Goal: Information Seeking & Learning: Learn about a topic

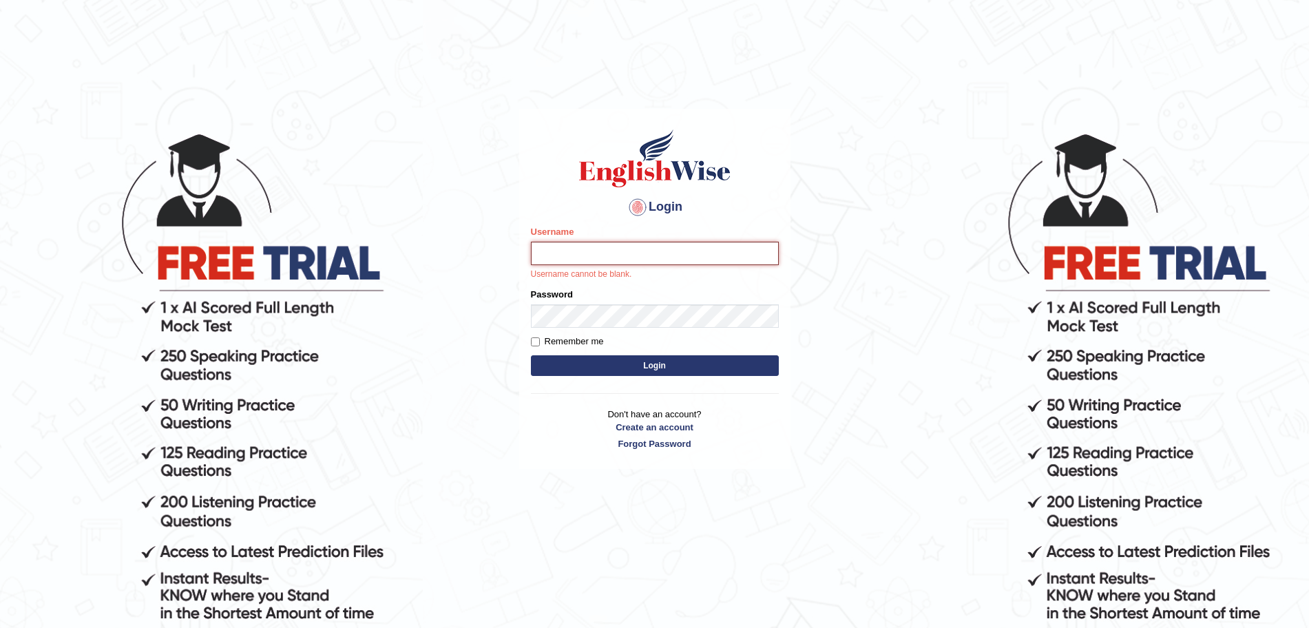
click at [569, 256] on input "Username" at bounding box center [655, 253] width 248 height 23
type input "surajshrestha100"
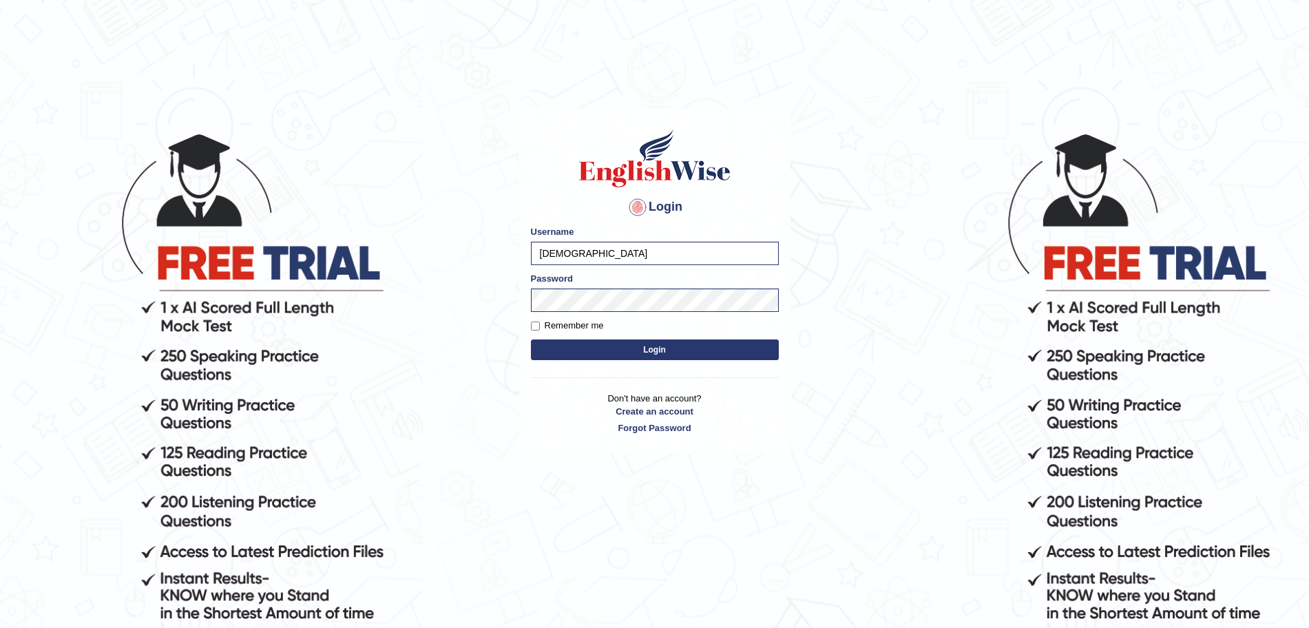
click at [585, 350] on button "Login" at bounding box center [655, 349] width 248 height 21
type input "surajshrestha100"
click at [569, 366] on div "Login Please fix the following errors: Username surajshrestha100 Password Remem…" at bounding box center [654, 281] width 271 height 345
click at [541, 352] on button "Login" at bounding box center [655, 349] width 248 height 21
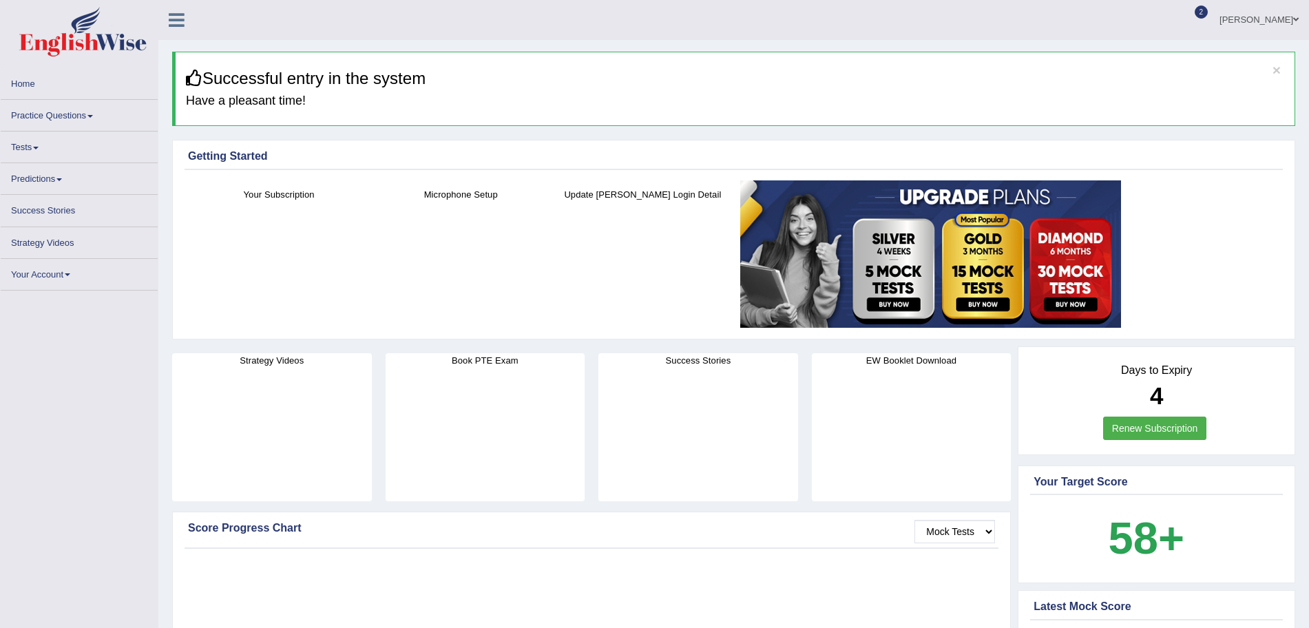
click at [67, 118] on link "Practice Questions" at bounding box center [79, 113] width 157 height 27
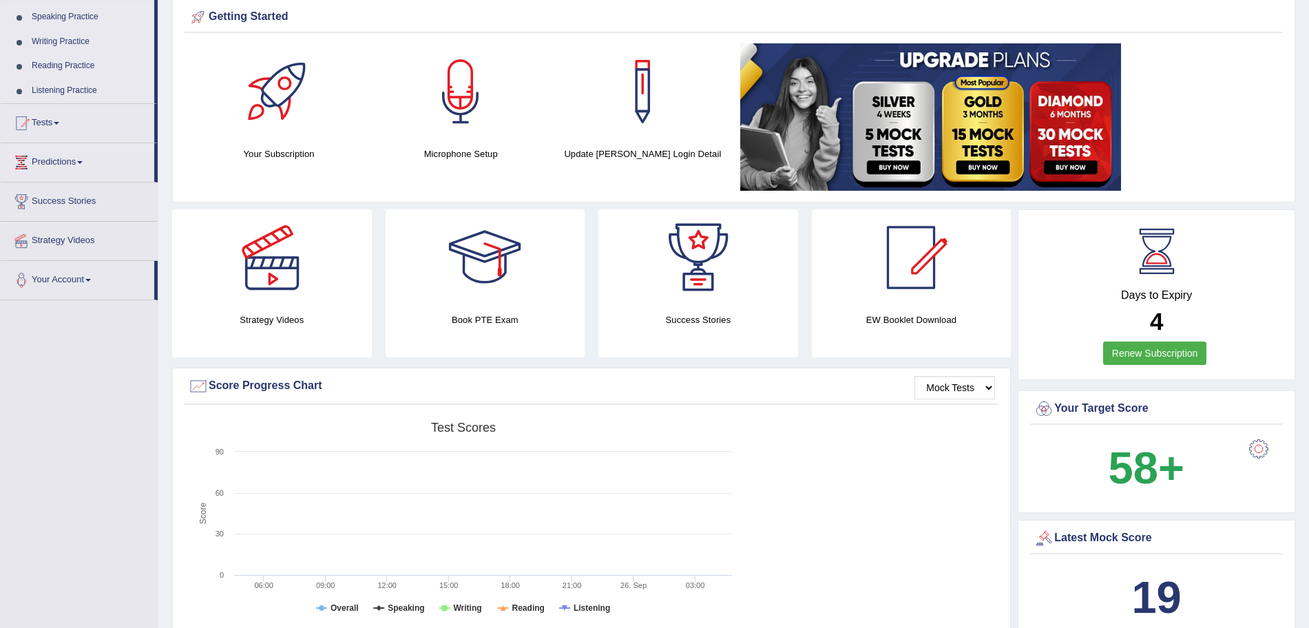
scroll to position [126, 0]
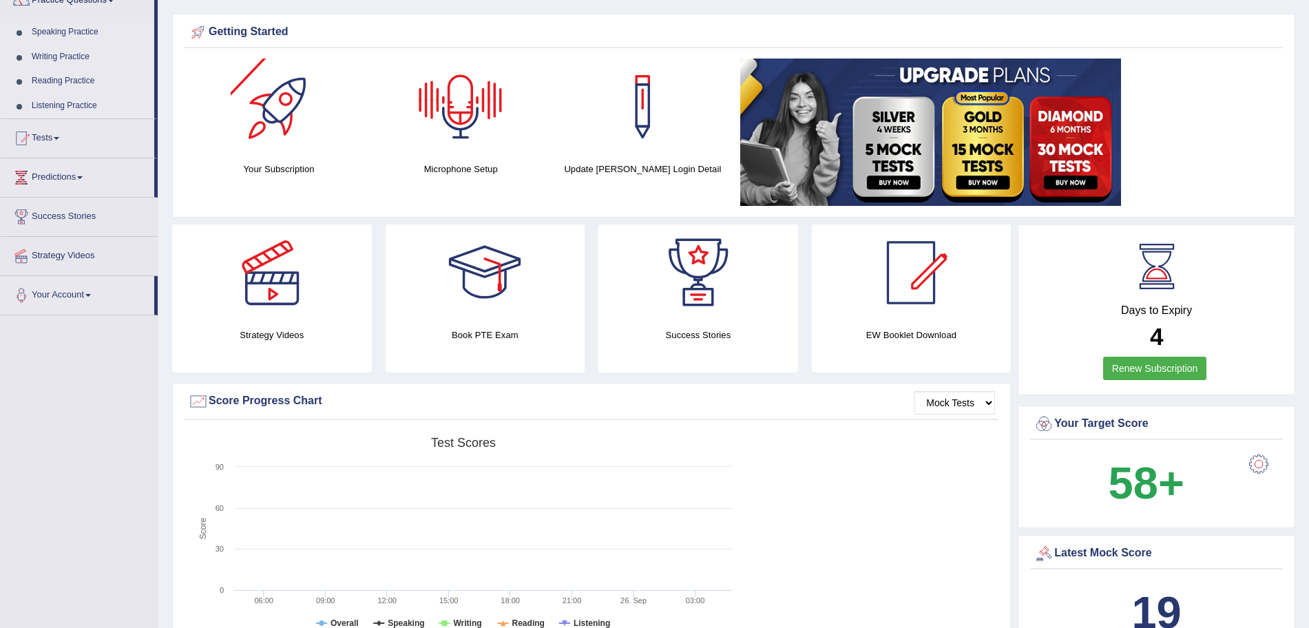
click at [57, 104] on link "Listening Practice" at bounding box center [89, 106] width 129 height 25
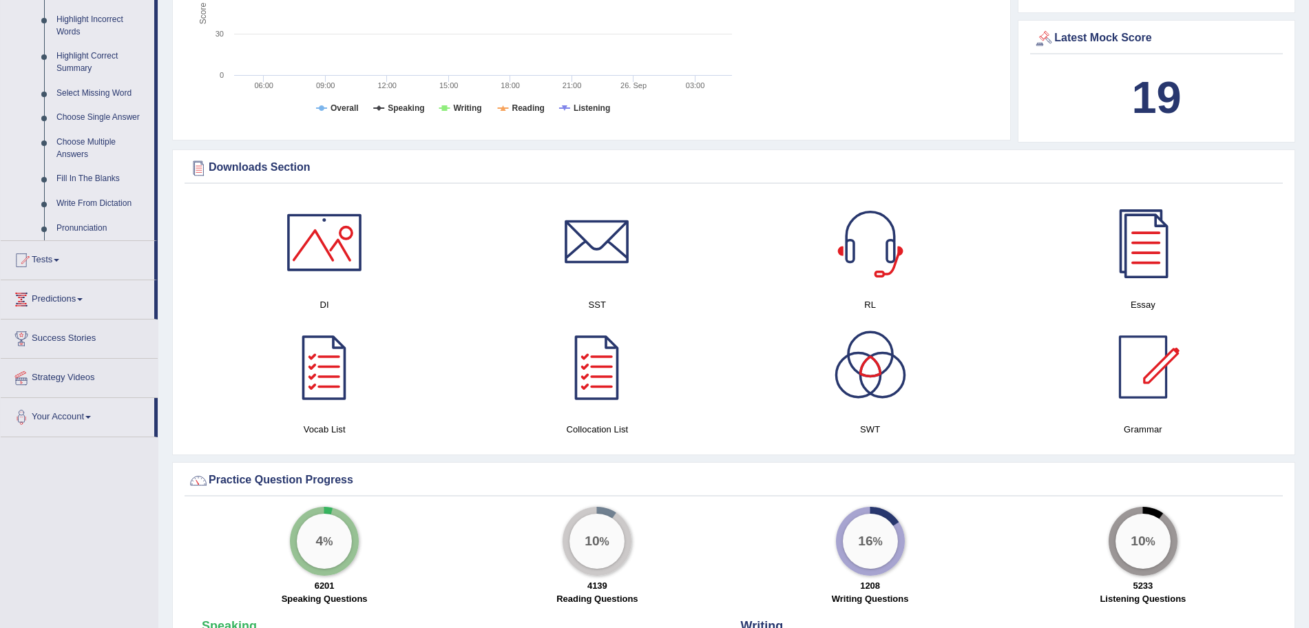
scroll to position [623, 0]
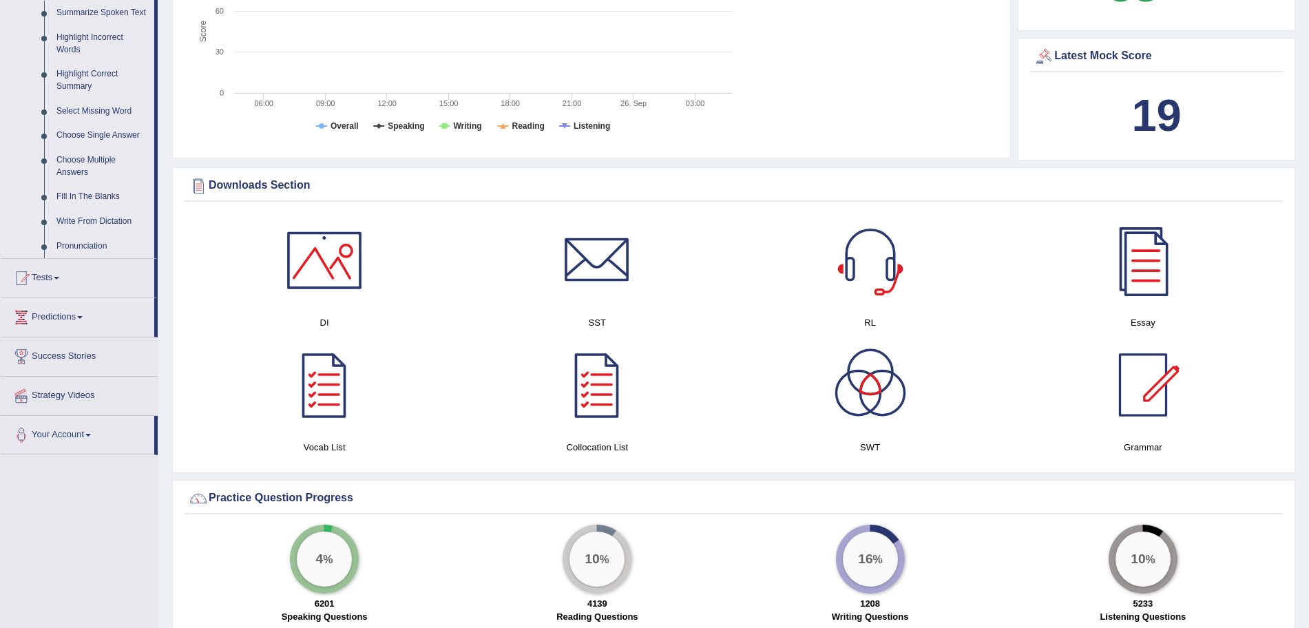
click at [90, 221] on link "Write From Dictation" at bounding box center [102, 221] width 104 height 25
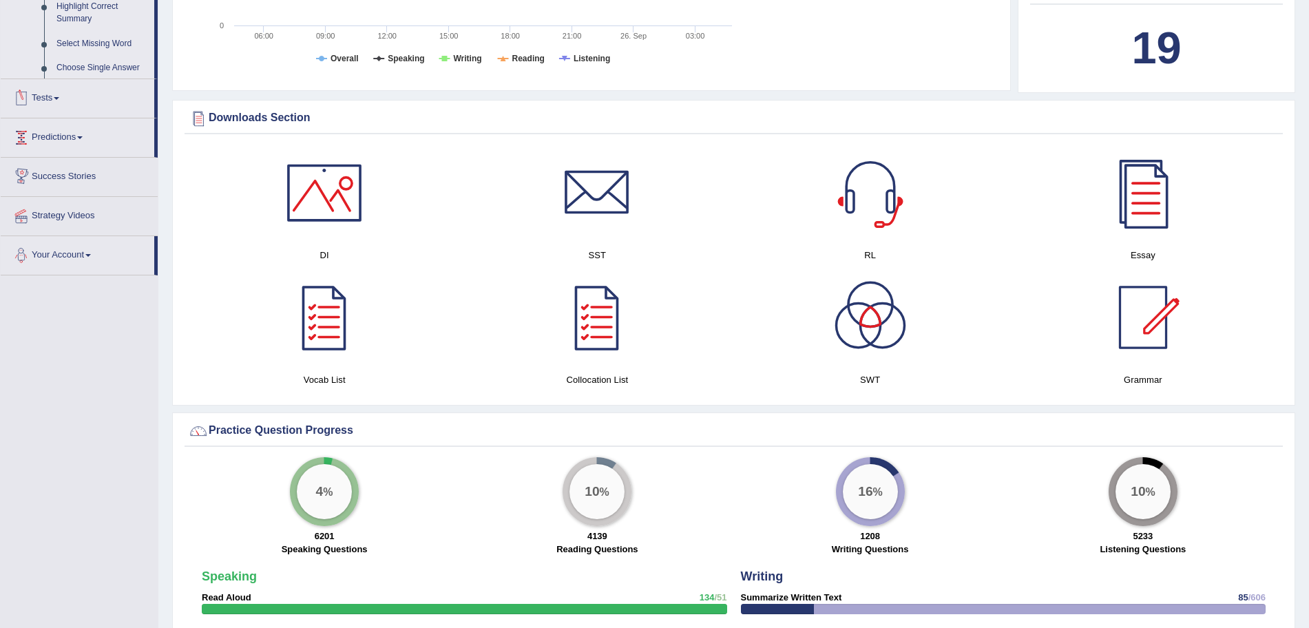
scroll to position [639, 0]
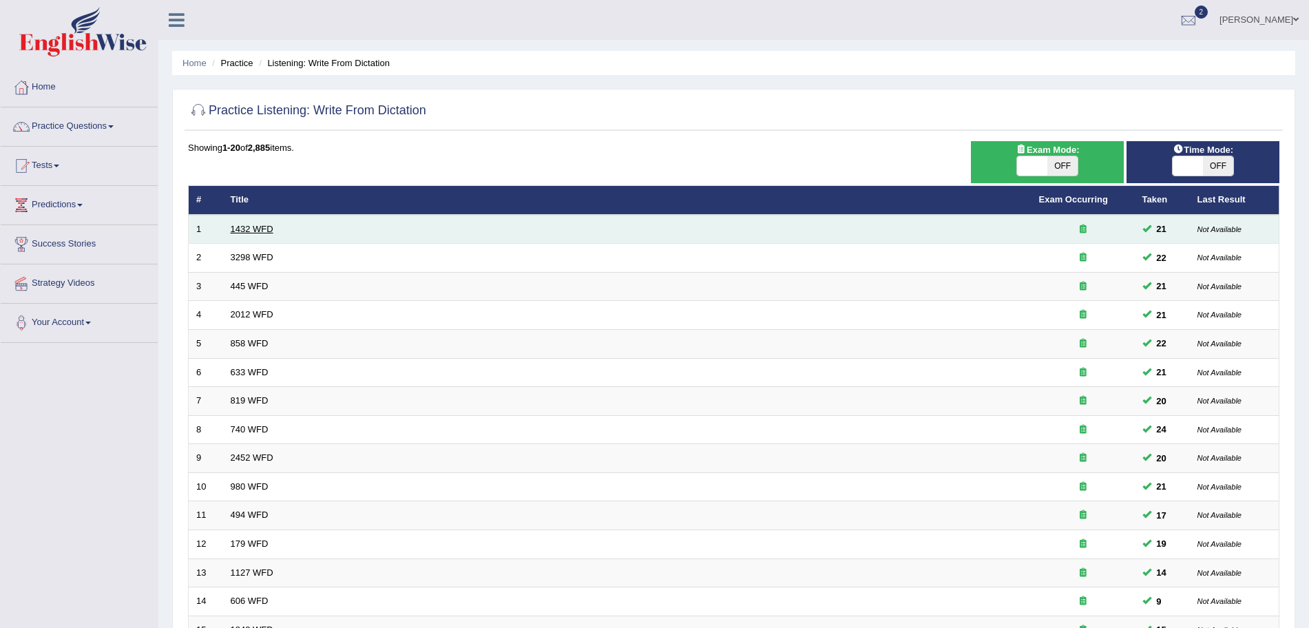
click at [251, 227] on link "1432 WFD" at bounding box center [252, 229] width 43 height 10
